Goal: Task Accomplishment & Management: Use online tool/utility

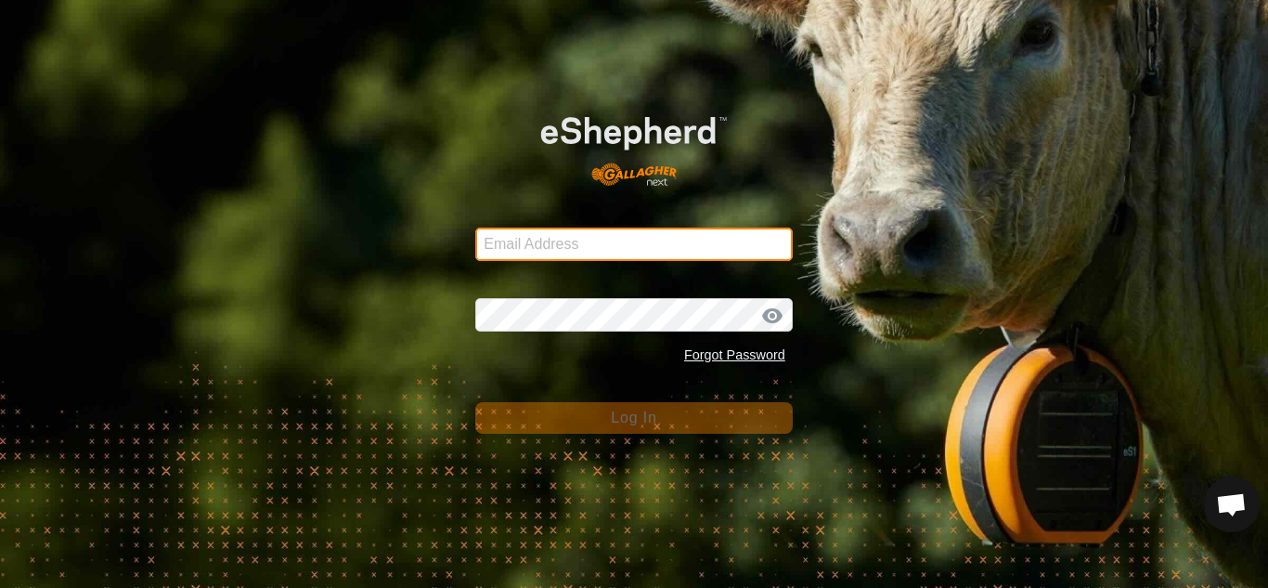
click at [562, 244] on input "Email Address" at bounding box center [634, 243] width 318 height 33
type input "[EMAIL_ADDRESS][DOMAIN_NAME]"
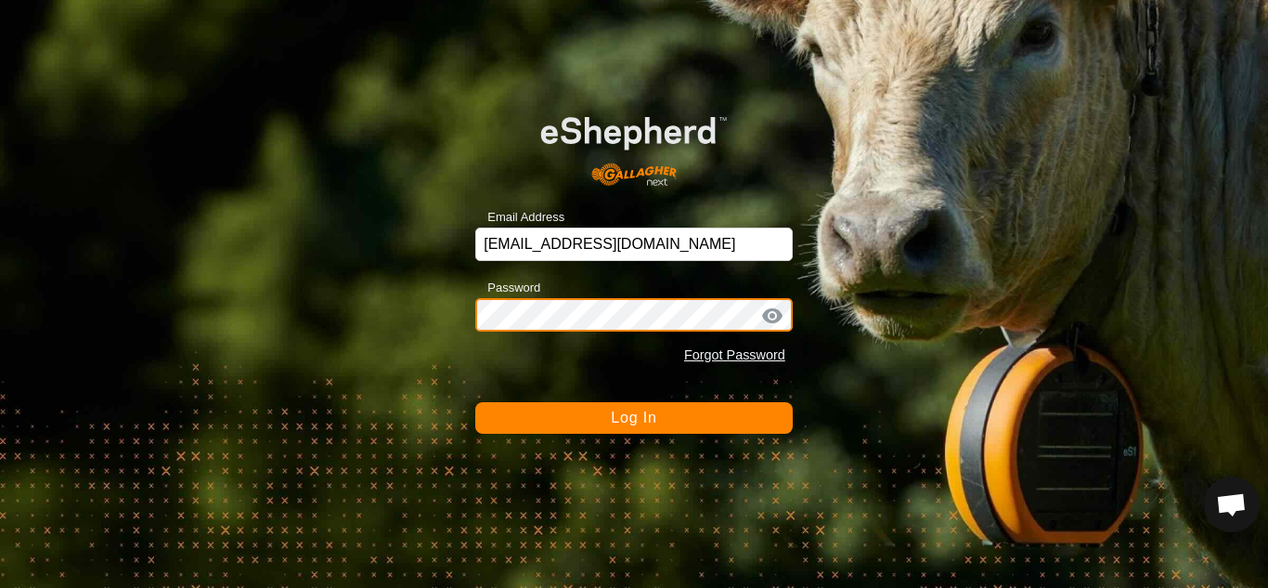
click at [475, 402] on button "Log In" at bounding box center [634, 418] width 318 height 32
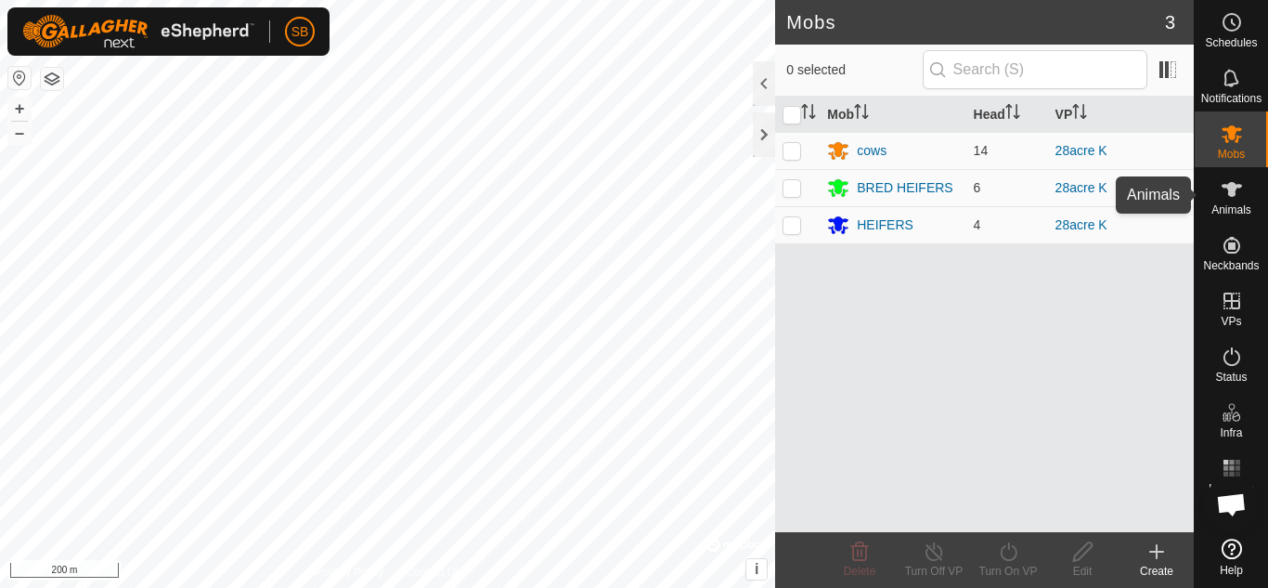
click at [1250, 204] on span "Animals" at bounding box center [1232, 209] width 40 height 11
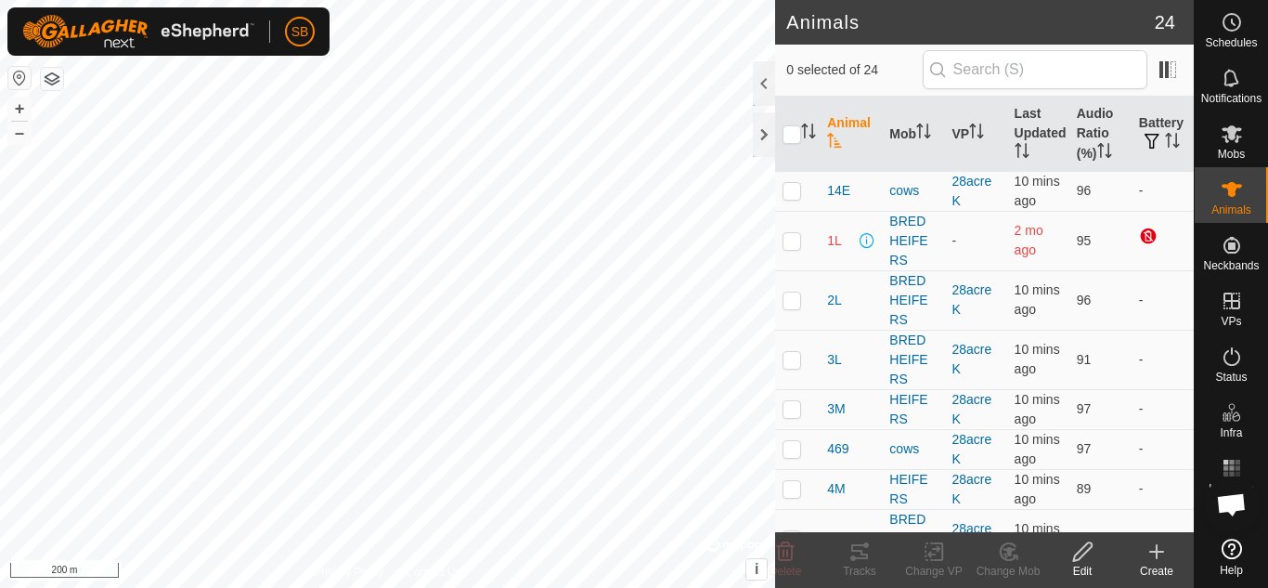
click at [803, 147] on th at bounding box center [797, 134] width 45 height 75
click at [800, 144] on th at bounding box center [797, 134] width 45 height 75
click at [790, 136] on input "checkbox" at bounding box center [792, 134] width 19 height 19
checkbox input "true"
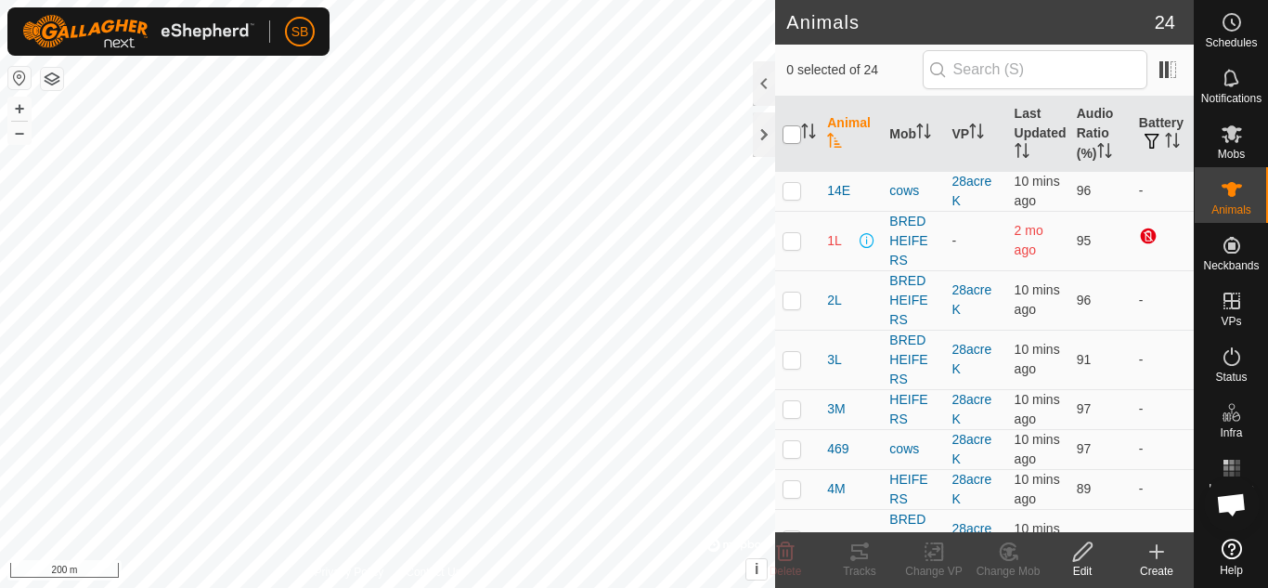
checkbox input "true"
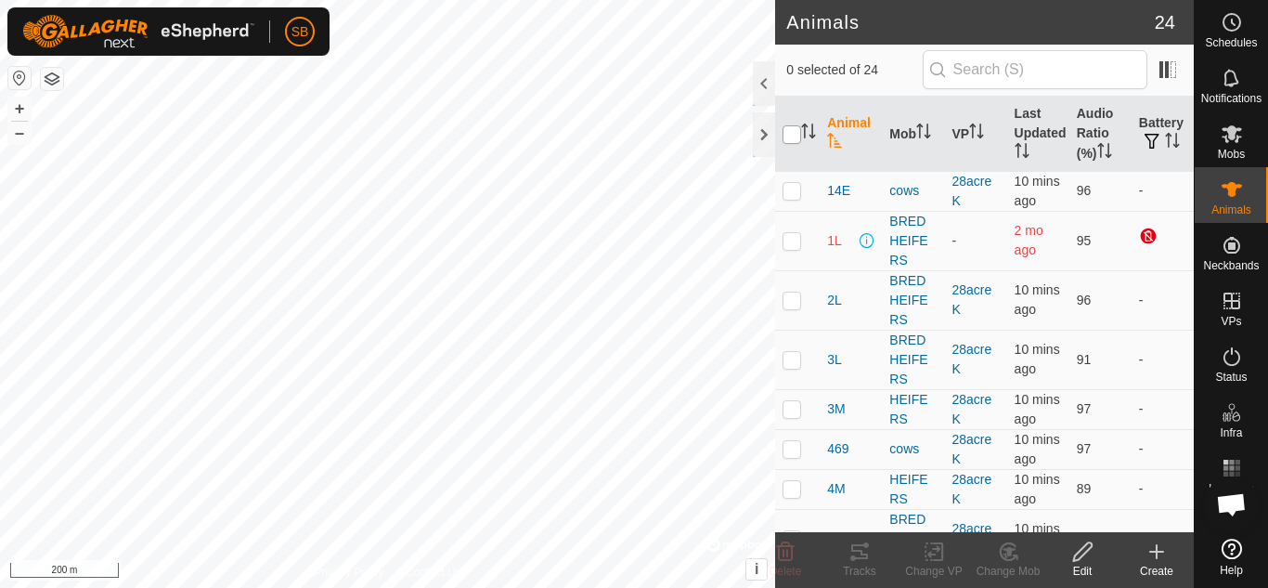
checkbox input "true"
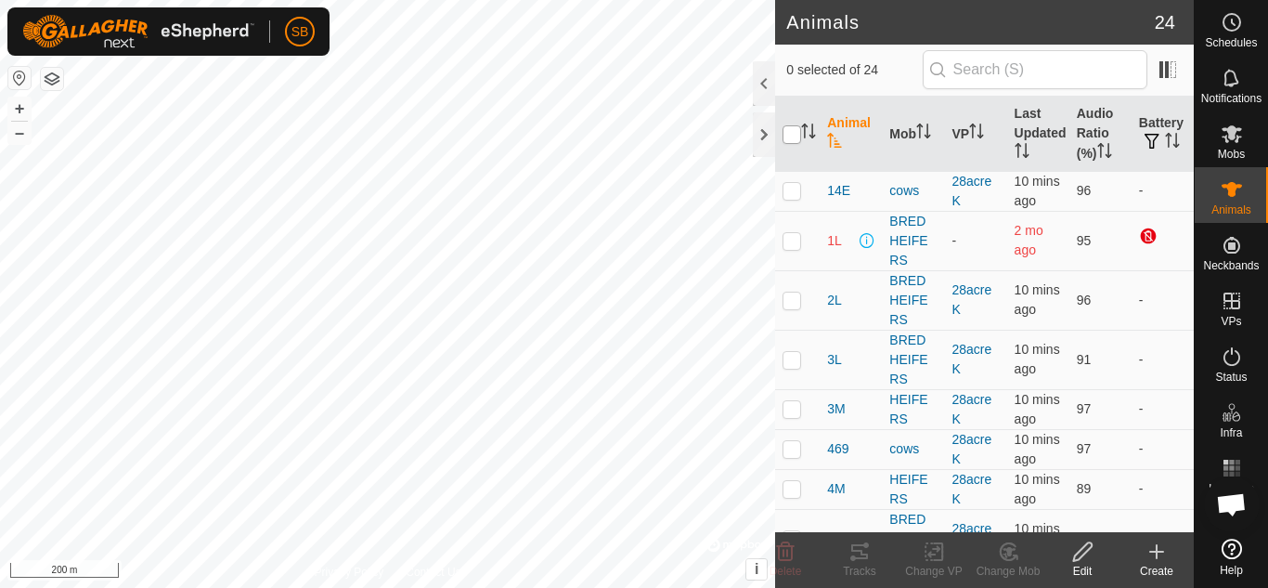
checkbox input "true"
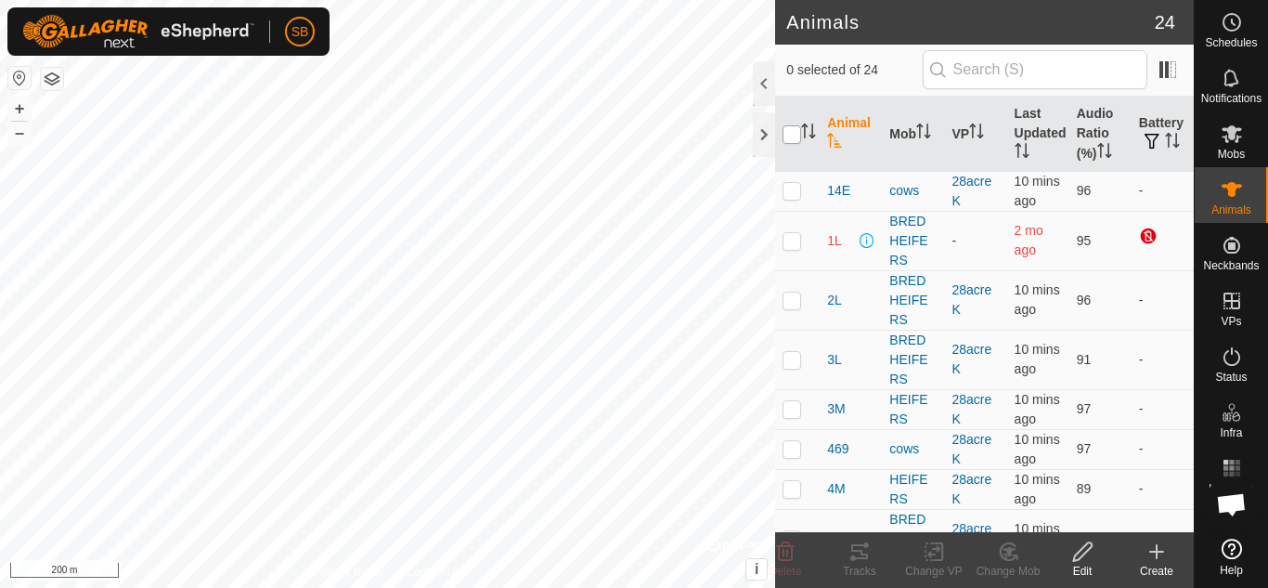
checkbox input "true"
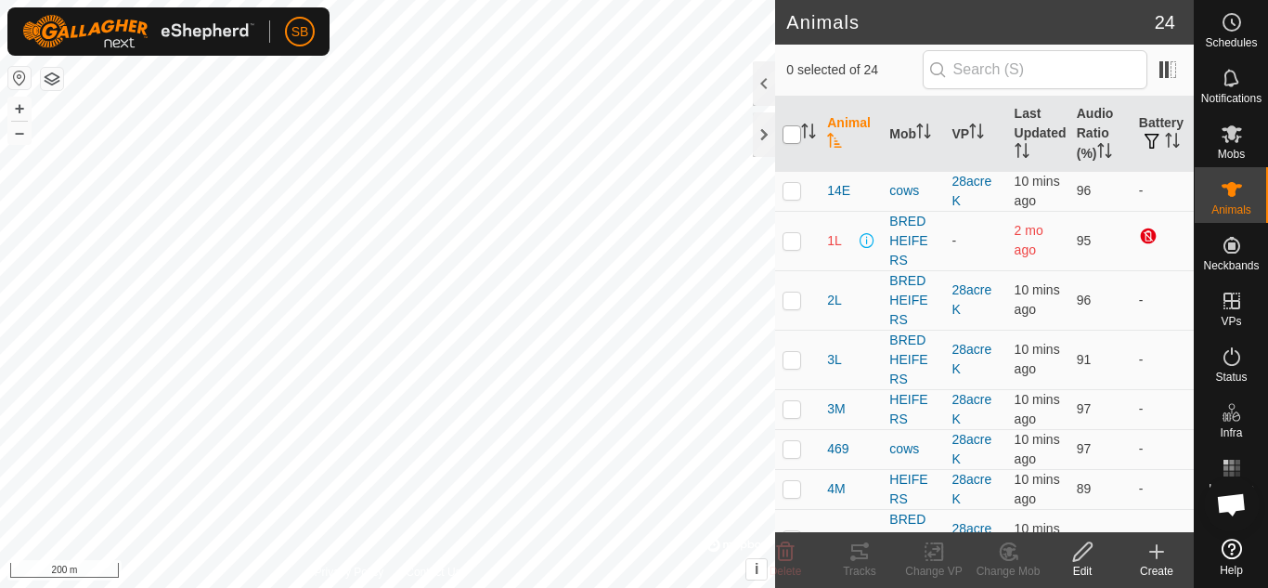
checkbox input "true"
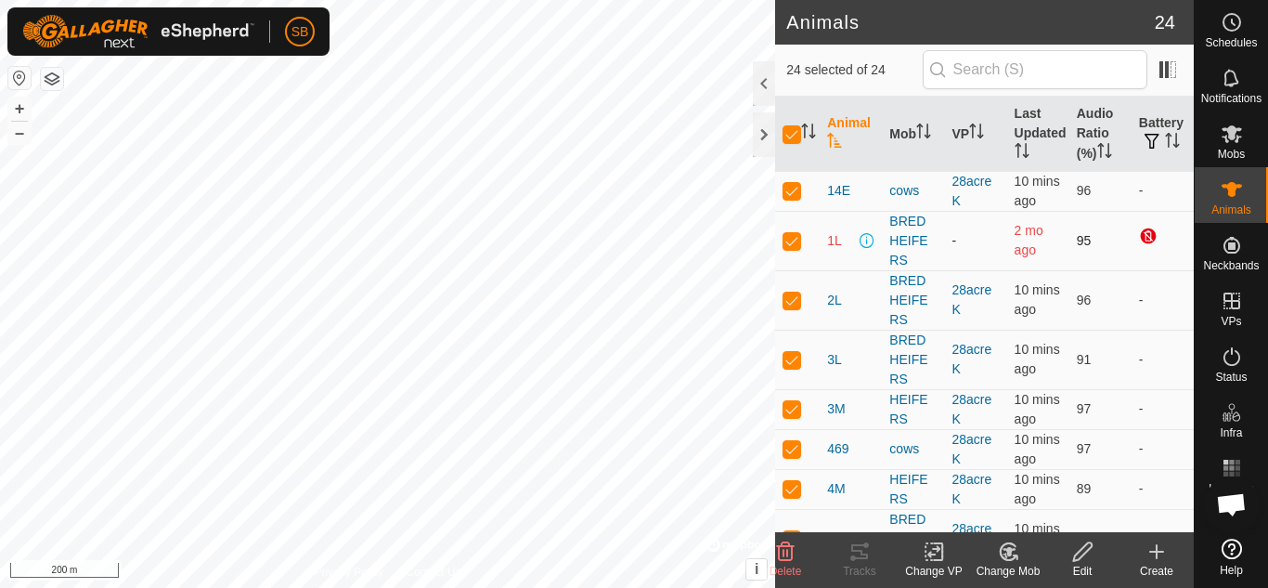
click at [788, 248] on p-checkbox at bounding box center [792, 240] width 19 height 15
checkbox input "false"
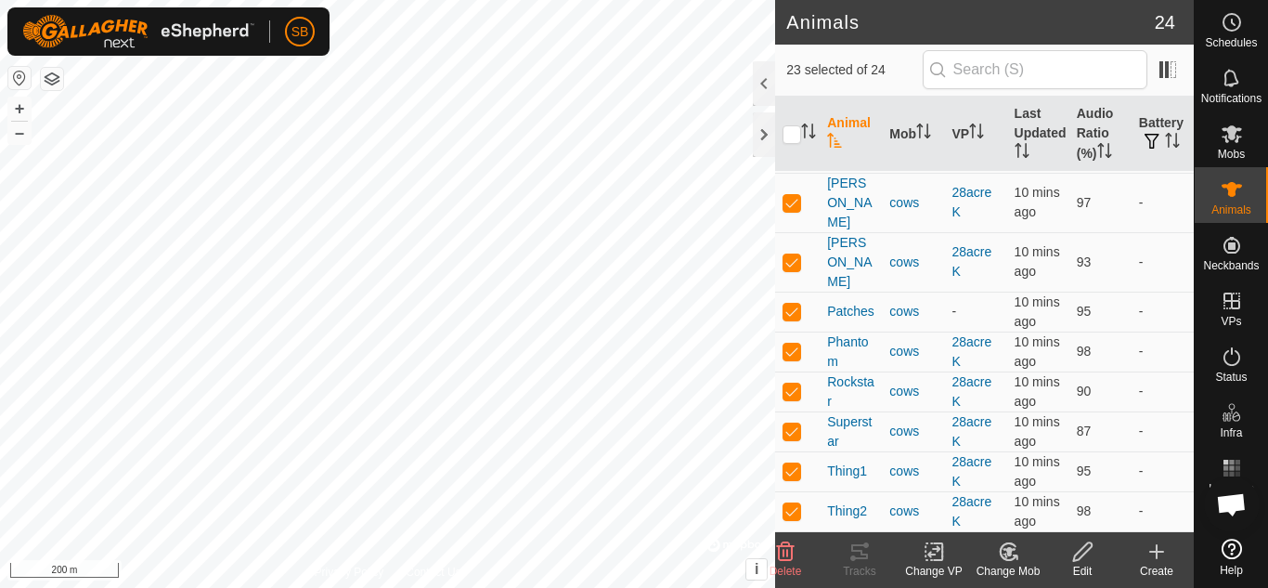
scroll to position [940, 0]
click at [790, 318] on p-checkbox at bounding box center [792, 311] width 19 height 15
checkbox input "false"
click at [938, 560] on icon at bounding box center [938, 551] width 8 height 17
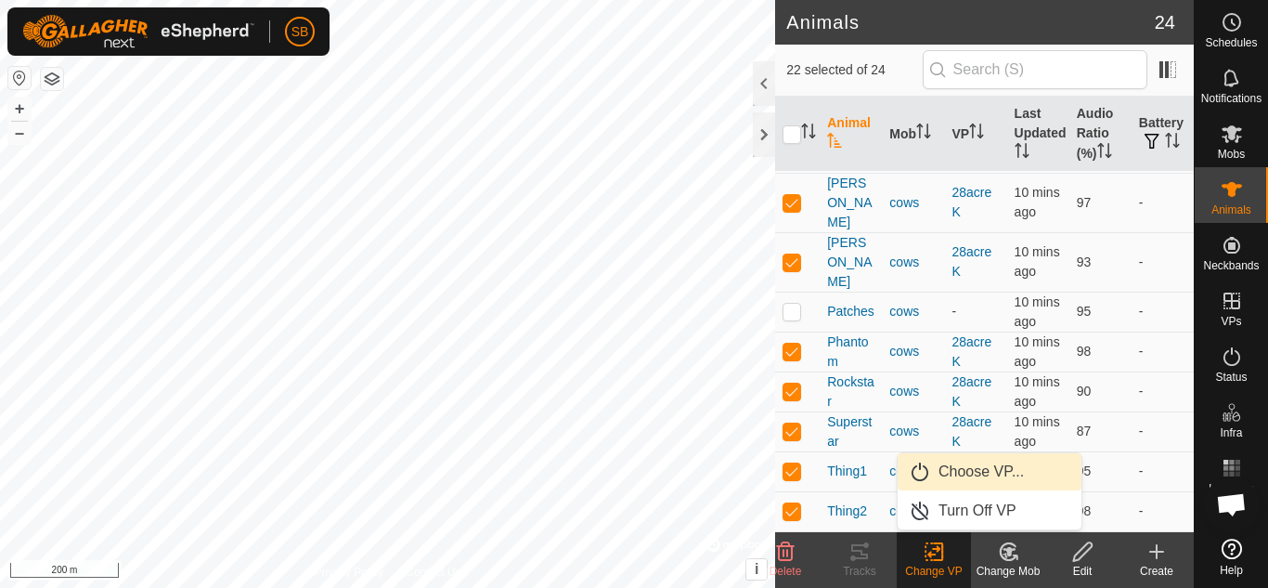
click at [935, 462] on link "Choose VP..." at bounding box center [990, 471] width 184 height 37
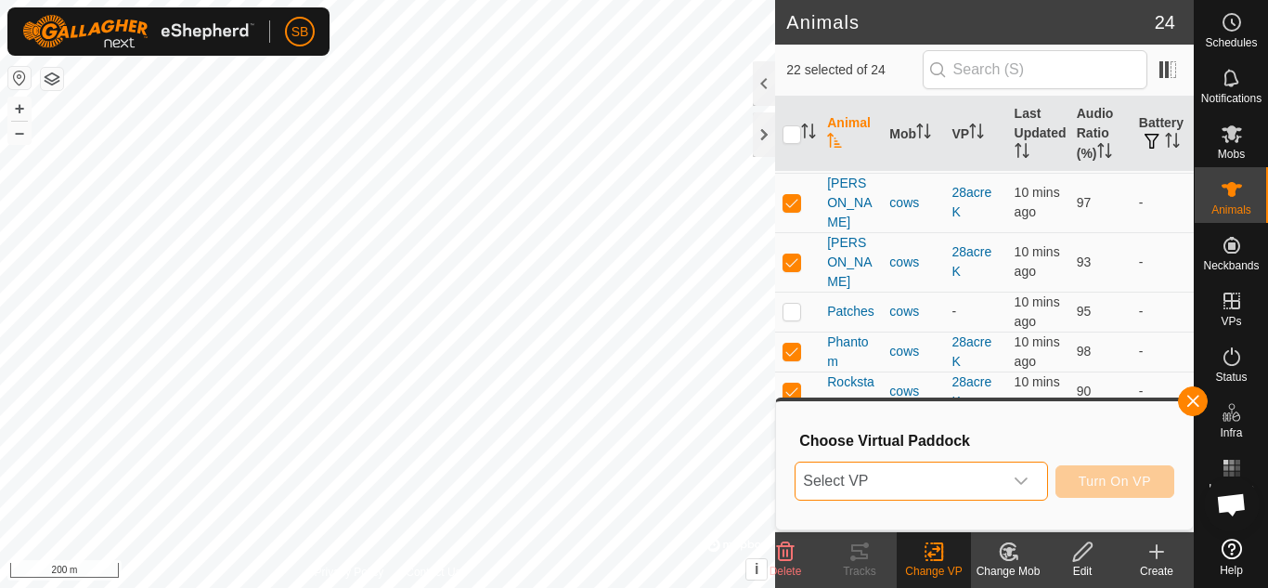
click at [974, 488] on span "Select VP" at bounding box center [899, 480] width 206 height 37
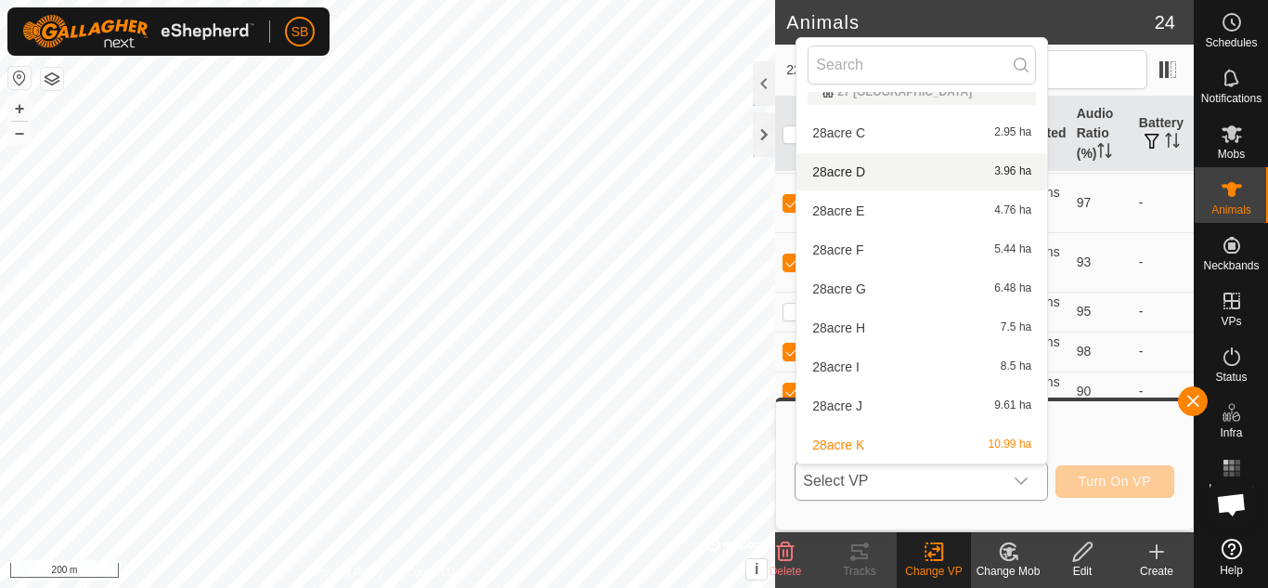
scroll to position [0, 0]
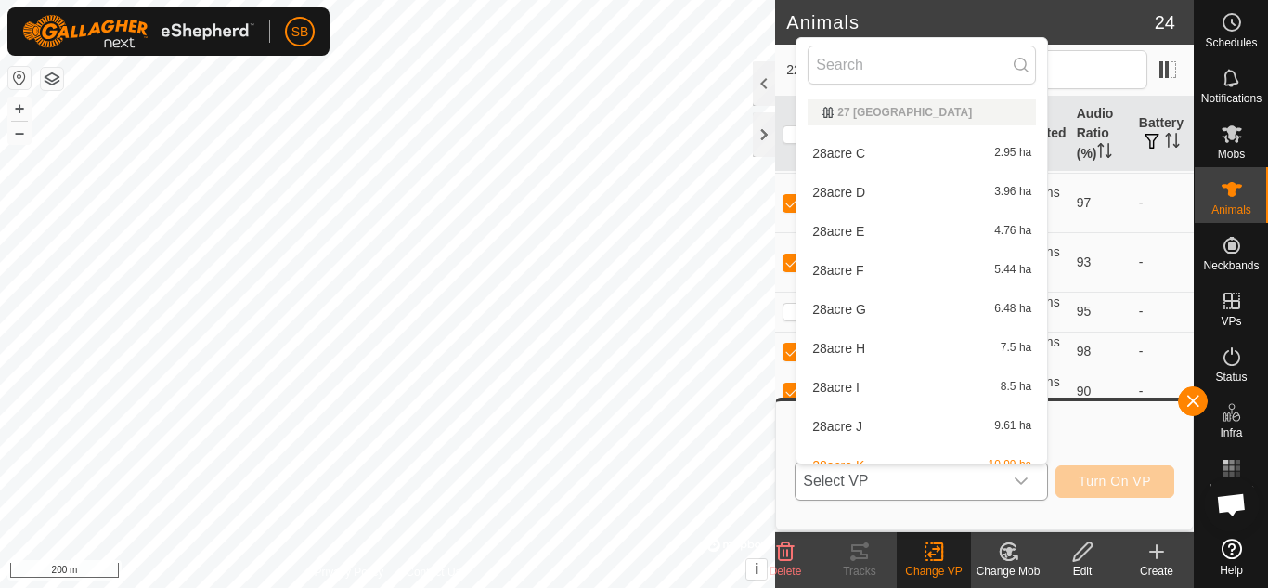
click at [840, 160] on li "28acre C 2.95 ha" at bounding box center [922, 153] width 251 height 37
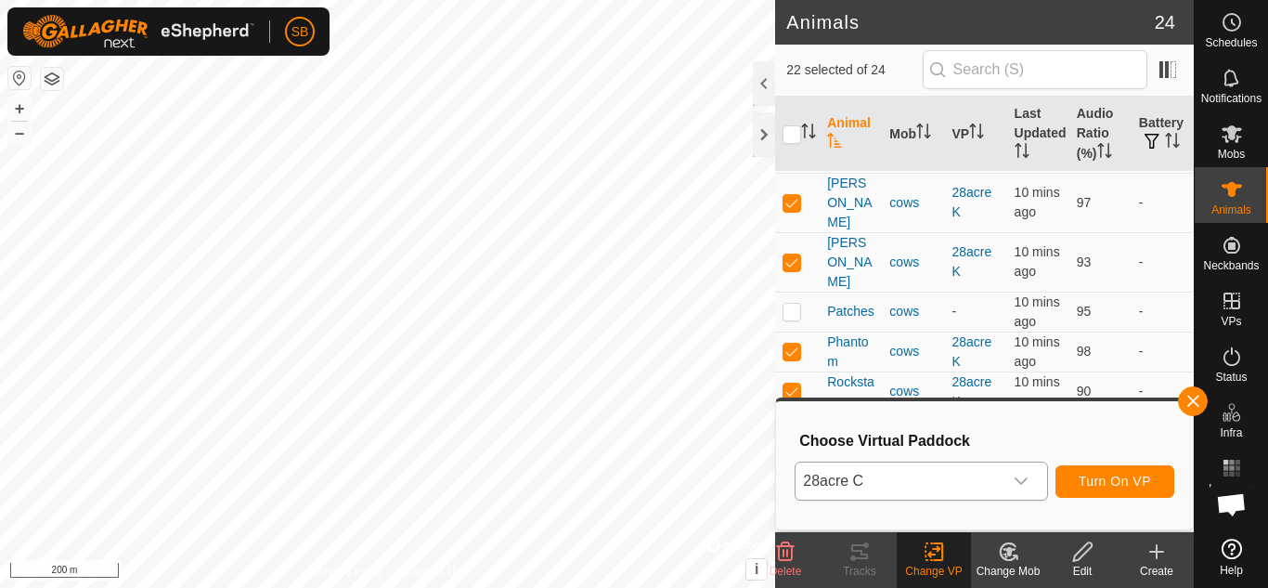
click at [1033, 482] on div "dropdown trigger" at bounding box center [1021, 480] width 37 height 37
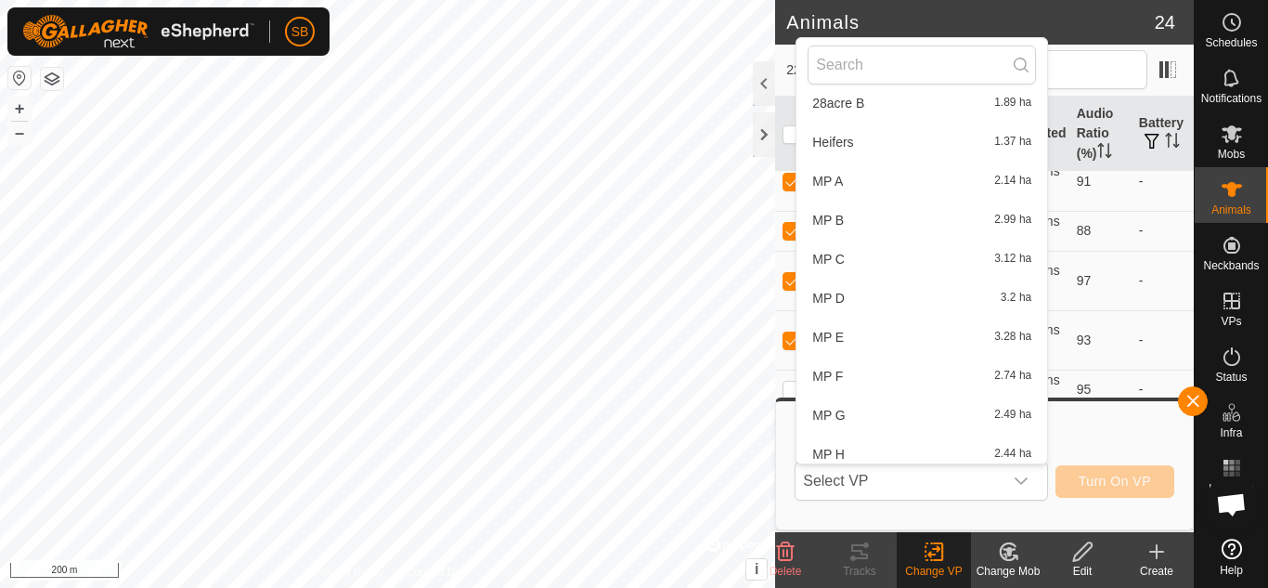
scroll to position [475, 0]
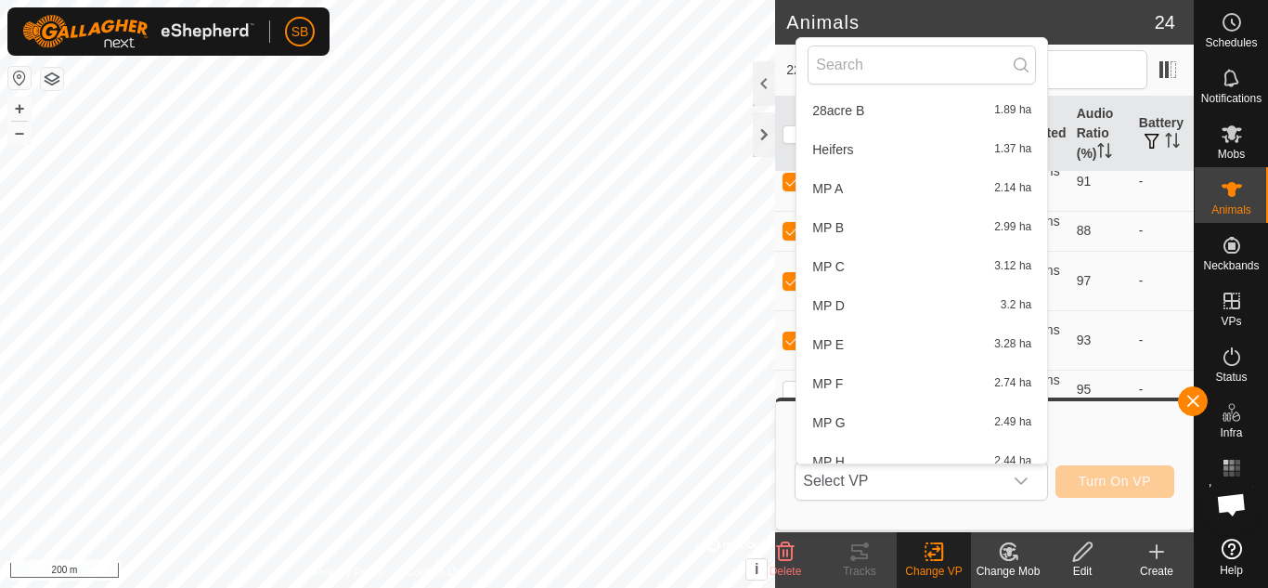
click at [930, 98] on li "28acre B 1.89 ha" at bounding box center [922, 110] width 251 height 37
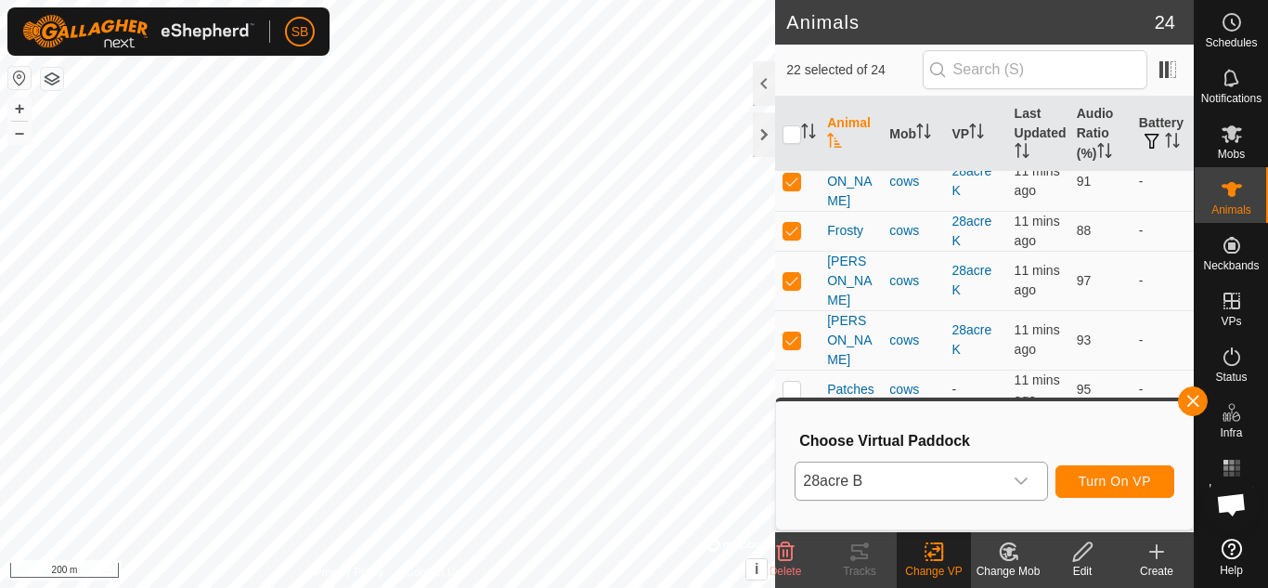
click at [1028, 487] on icon "dropdown trigger" at bounding box center [1021, 480] width 15 height 15
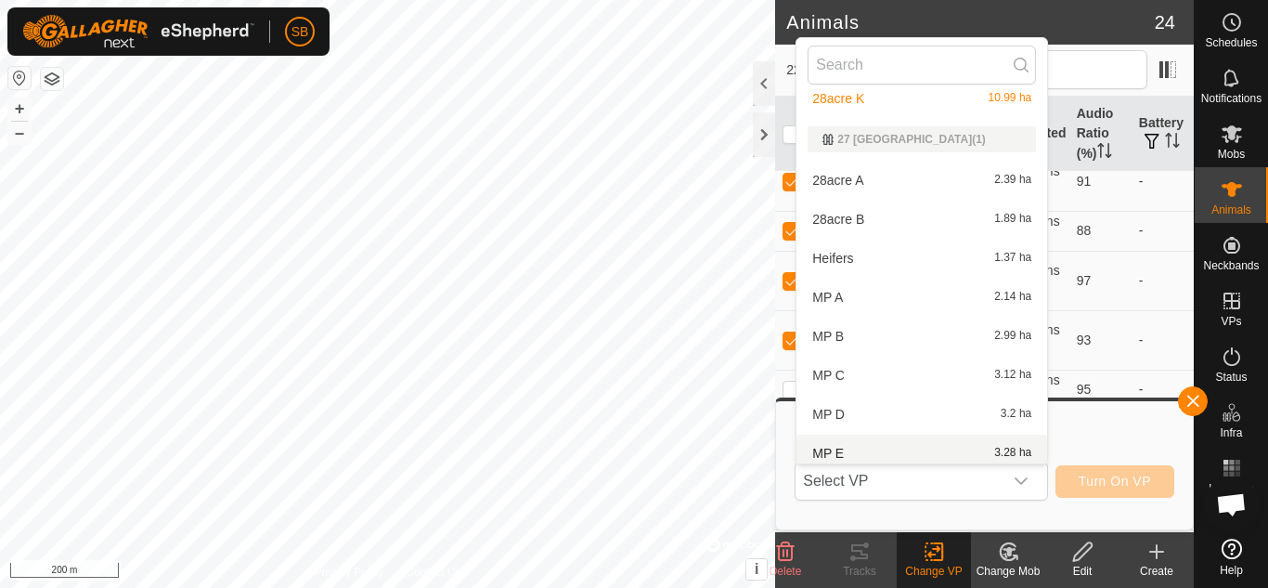
scroll to position [375, 0]
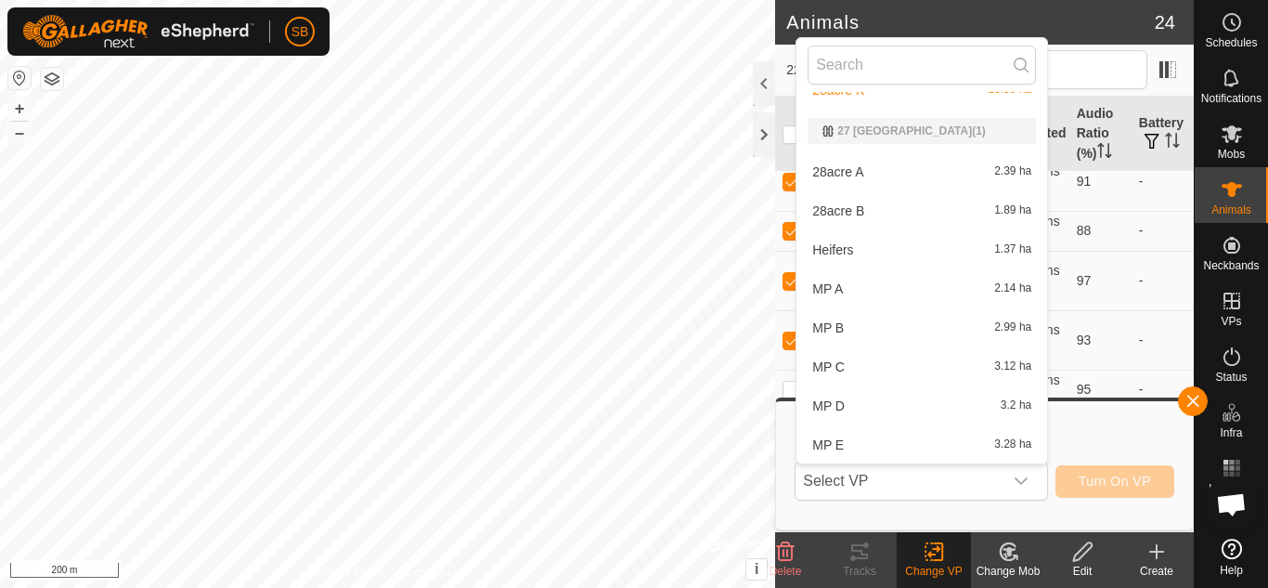
click at [820, 441] on li "MP E 3.28 ha" at bounding box center [922, 444] width 251 height 37
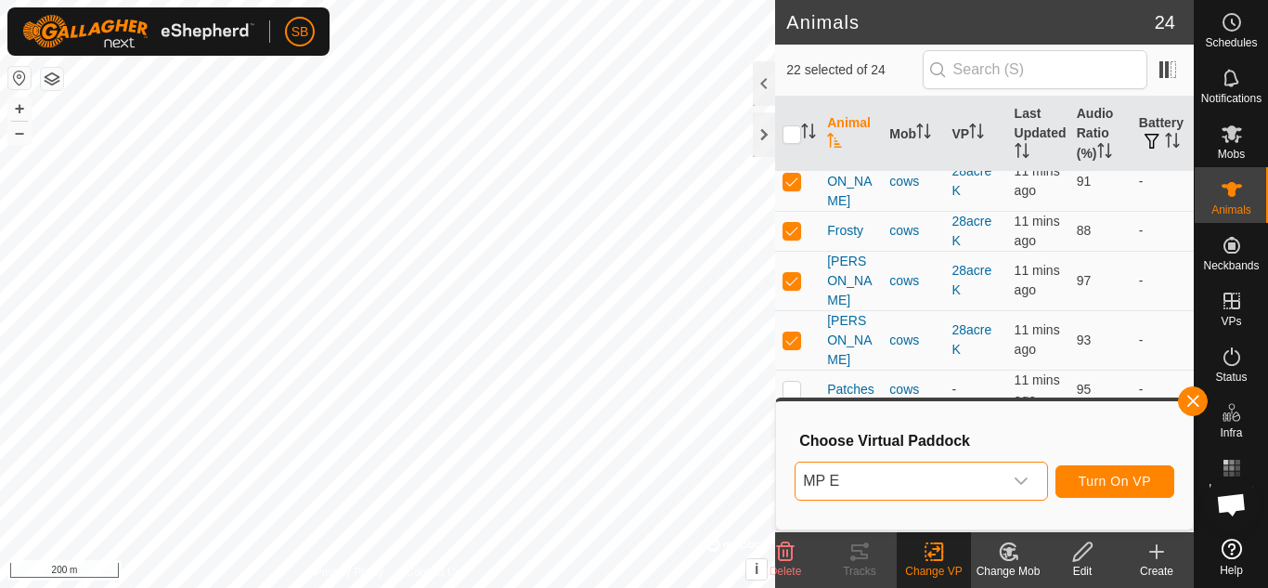
scroll to position [940, 0]
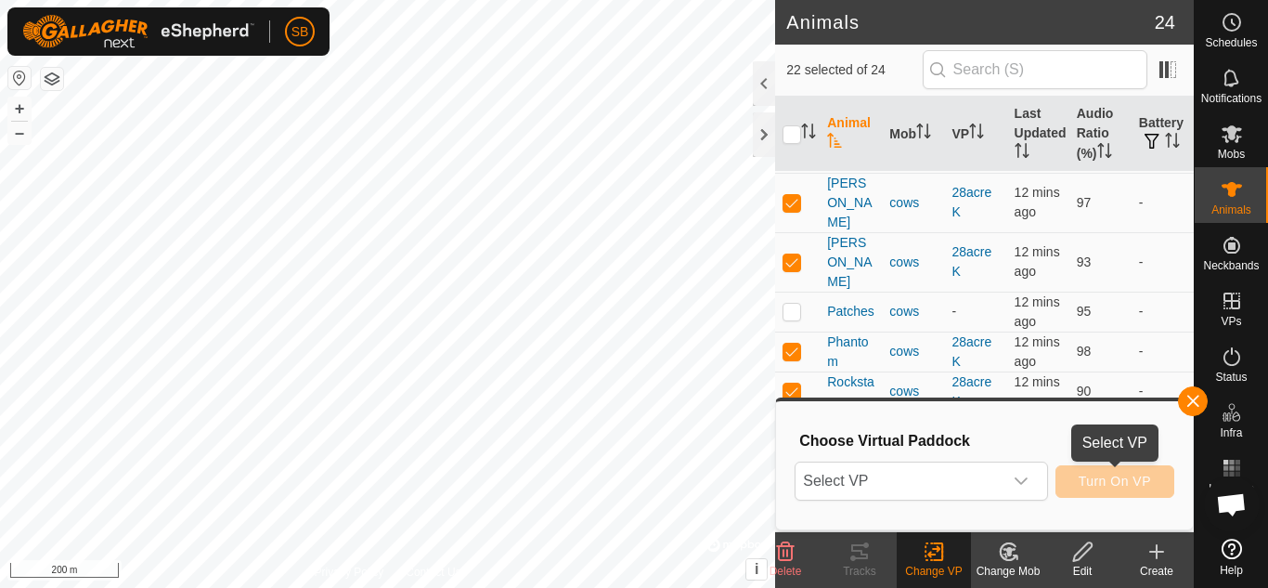
click at [1092, 474] on span "Turn On VP" at bounding box center [1115, 480] width 72 height 15
click at [1024, 478] on icon "dropdown trigger" at bounding box center [1021, 480] width 15 height 15
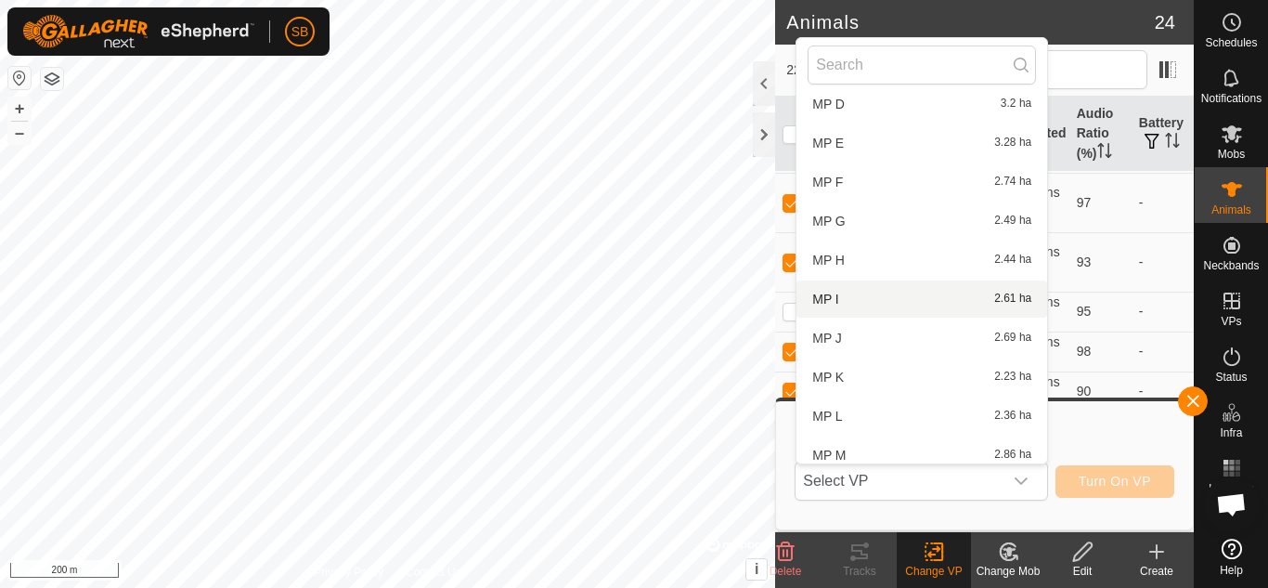
scroll to position [687, 0]
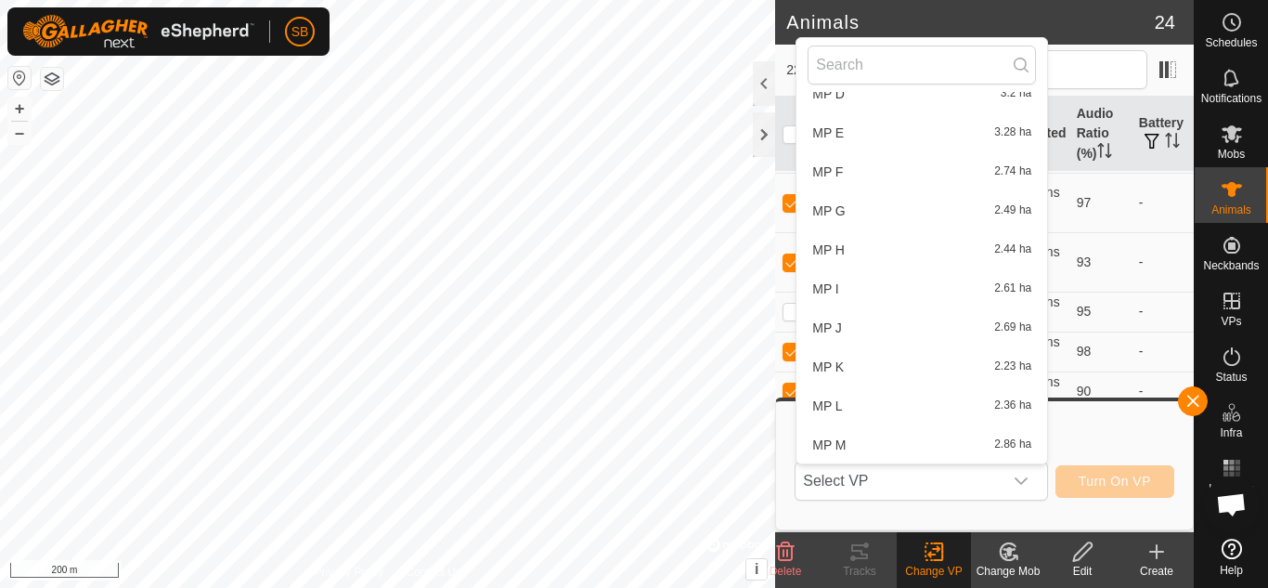
click at [859, 321] on li "MP J 2.69 ha" at bounding box center [922, 327] width 251 height 37
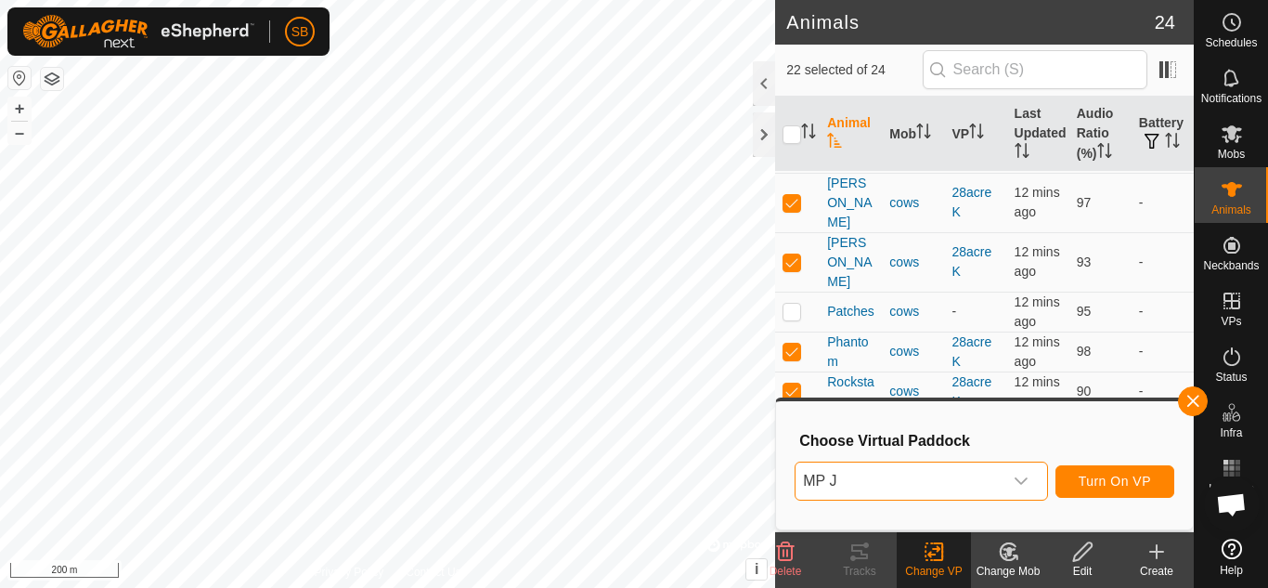
click at [1023, 477] on icon "dropdown trigger" at bounding box center [1021, 480] width 15 height 15
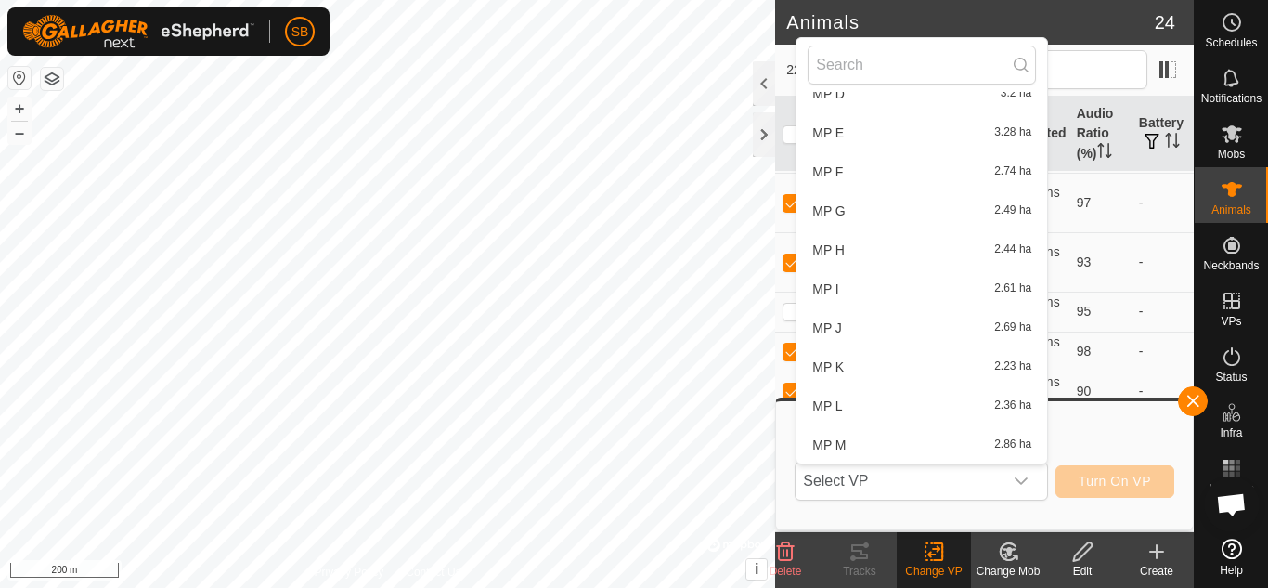
click at [849, 369] on li "MP K 2.23 ha" at bounding box center [922, 366] width 251 height 37
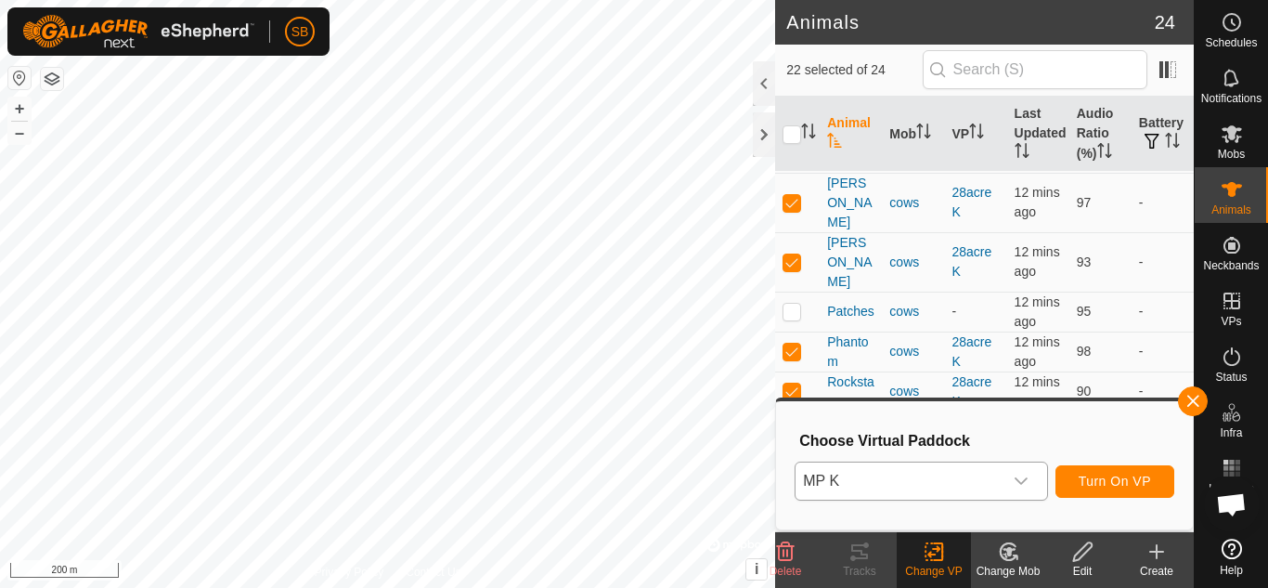
click at [1031, 470] on div "dropdown trigger" at bounding box center [1021, 480] width 37 height 37
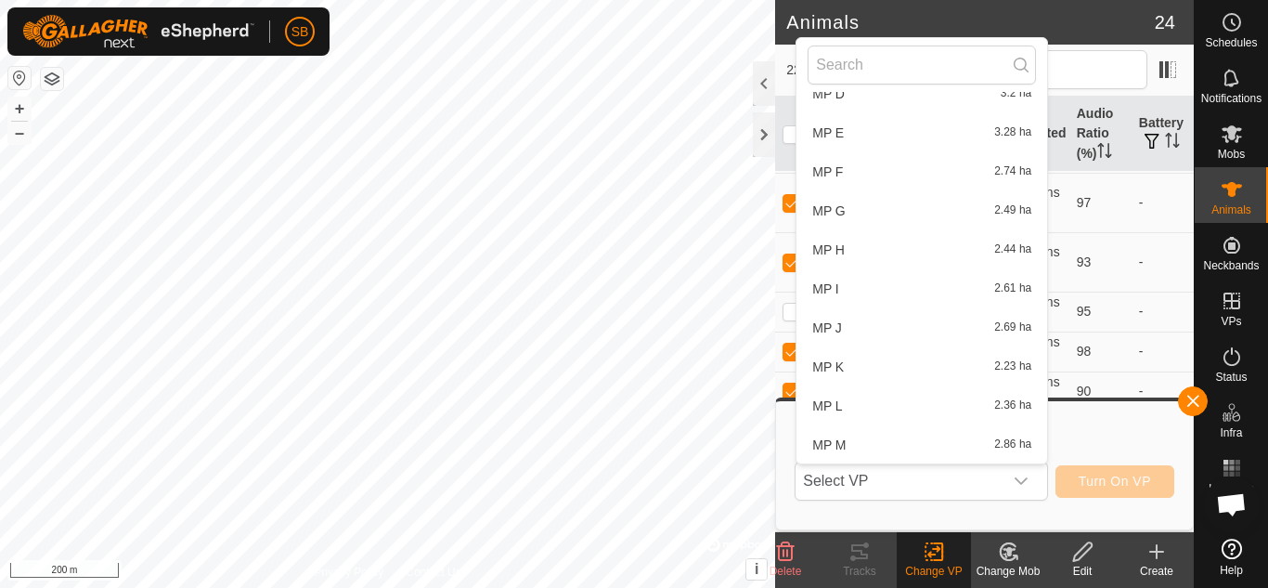
click at [837, 445] on li "MP M 2.86 ha" at bounding box center [922, 444] width 251 height 37
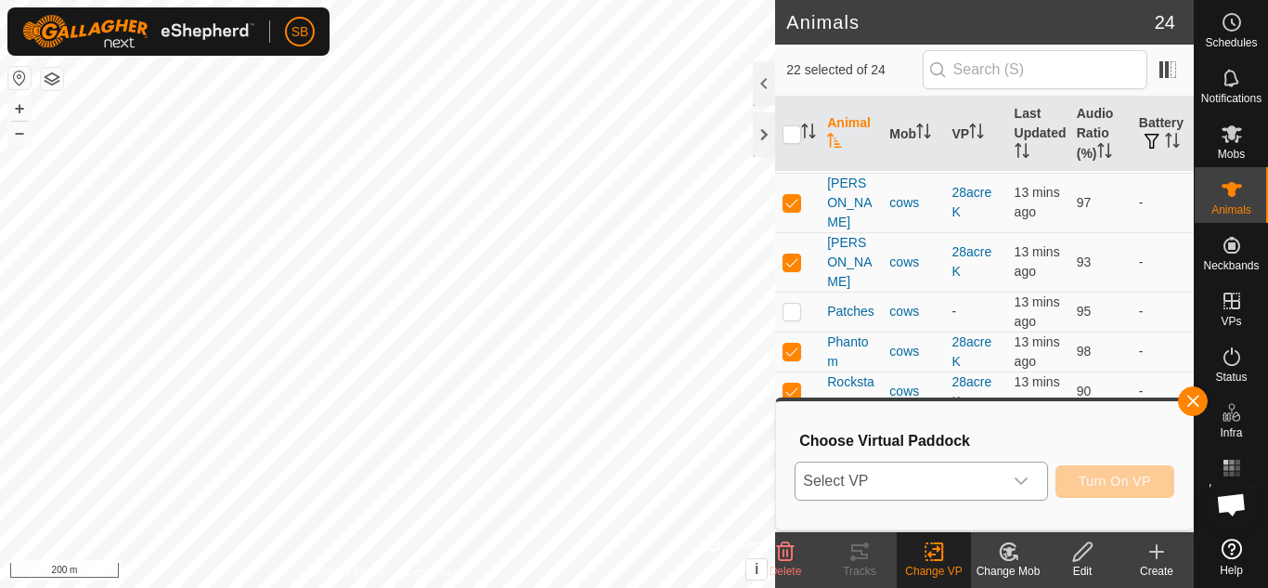
click at [1020, 490] on div "dropdown trigger" at bounding box center [1021, 480] width 37 height 37
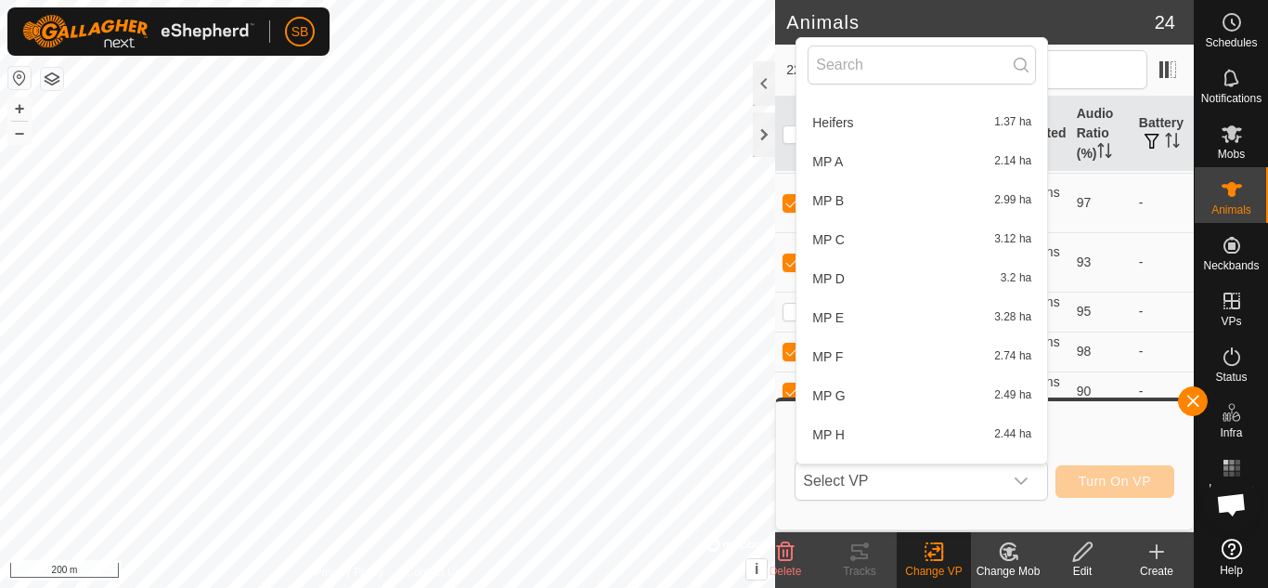
scroll to position [503, 0]
click at [839, 312] on li "MP E 3.28 ha" at bounding box center [922, 316] width 251 height 37
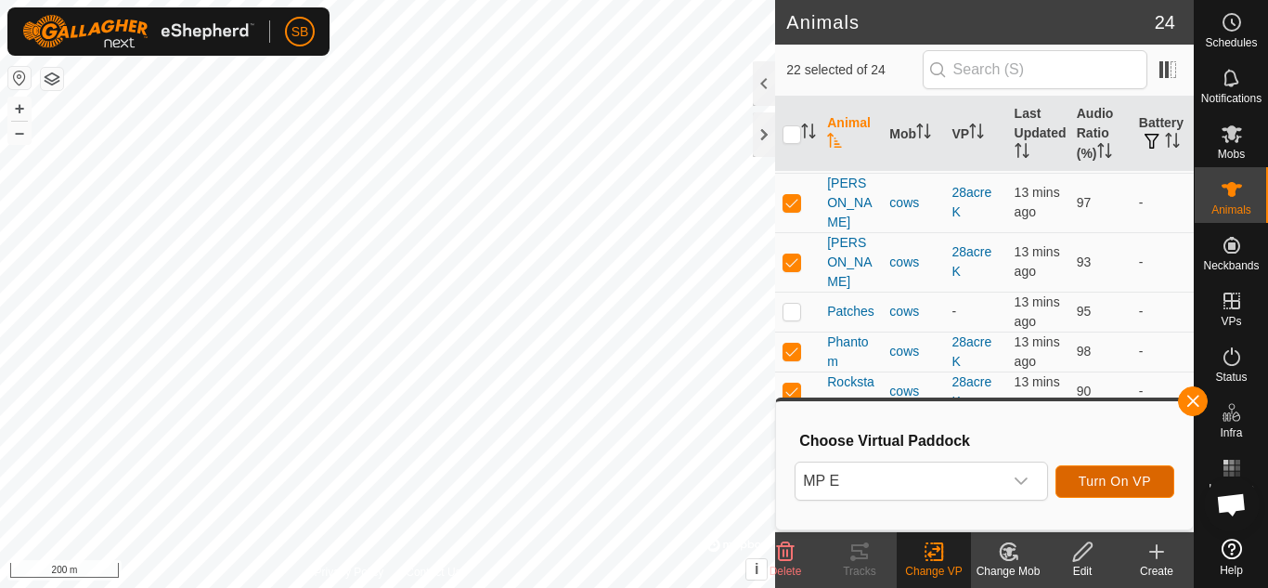
click at [1114, 479] on span "Turn On VP" at bounding box center [1115, 480] width 72 height 15
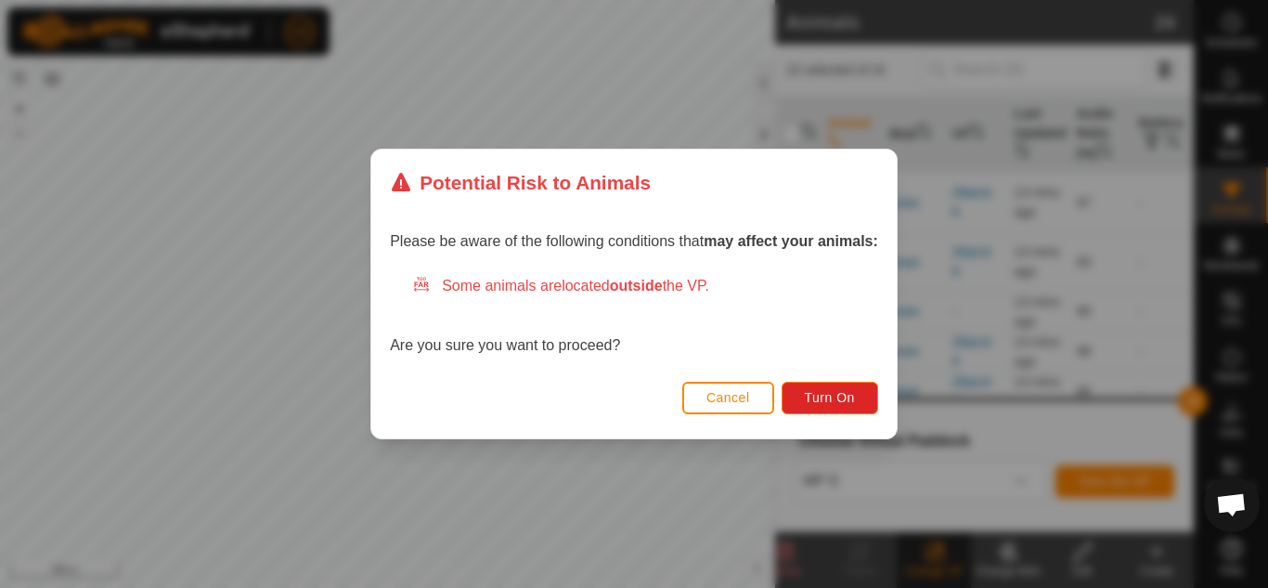
click at [746, 401] on span "Cancel" at bounding box center [728, 397] width 44 height 15
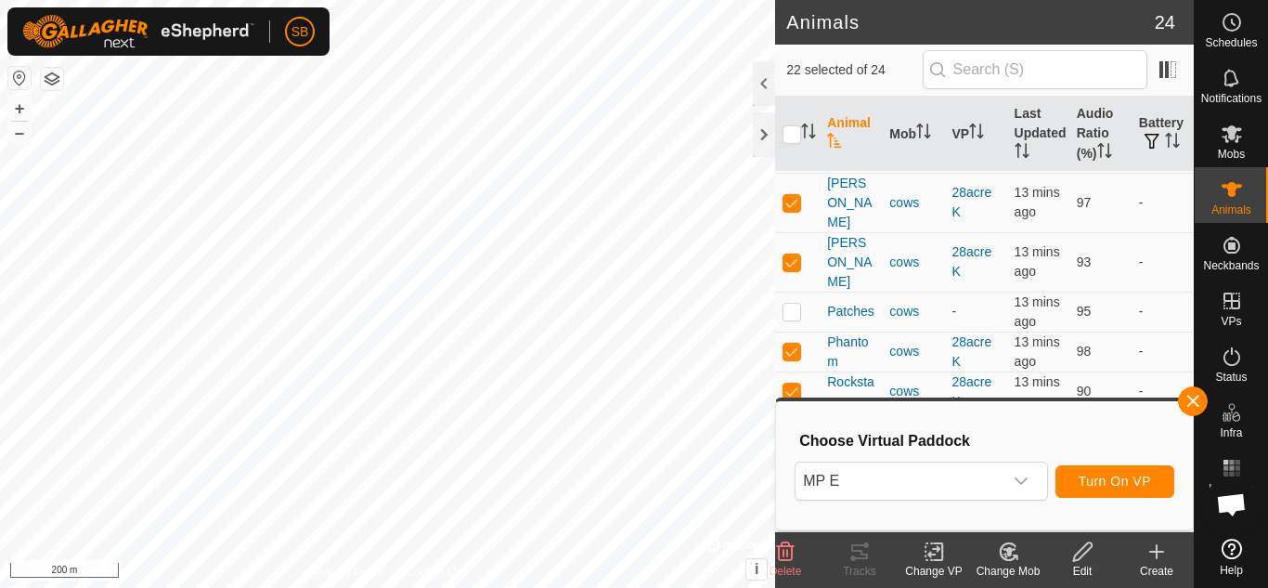
click at [930, 568] on div "Change VP" at bounding box center [934, 571] width 74 height 17
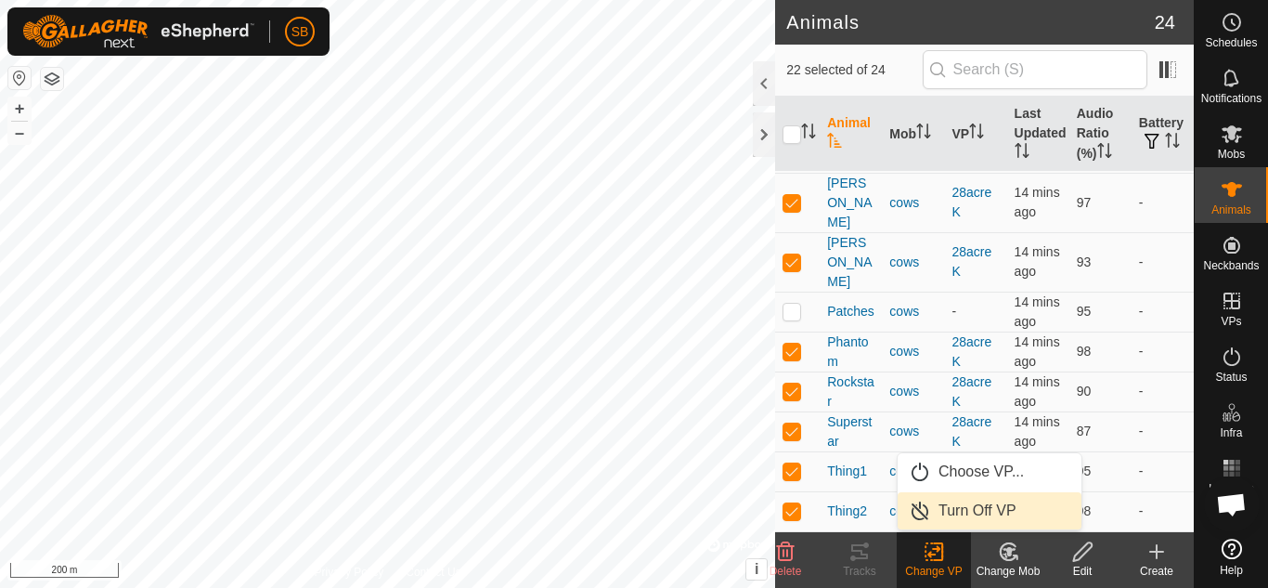
click at [979, 512] on link "Turn Off VP" at bounding box center [990, 510] width 184 height 37
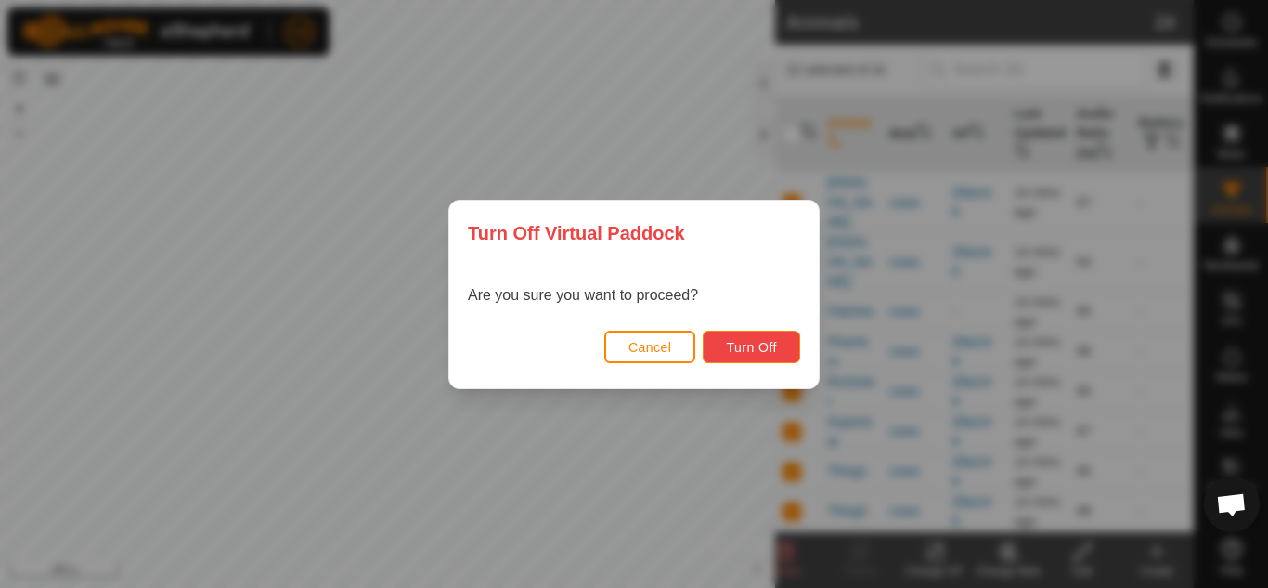
click at [717, 349] on button "Turn Off" at bounding box center [751, 346] width 97 height 32
